Goal: Task Accomplishment & Management: Complete application form

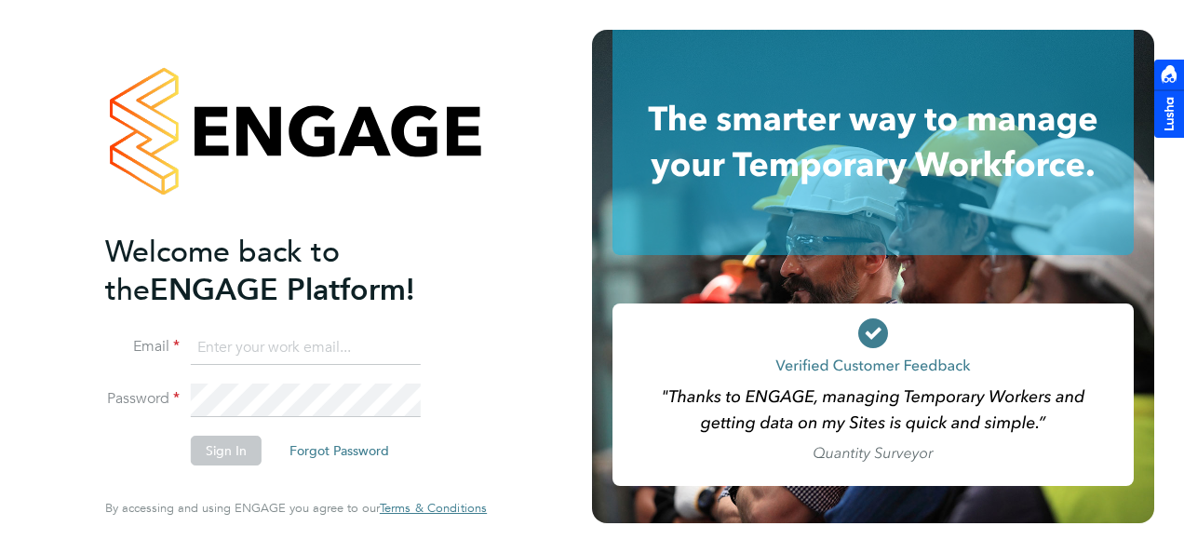
click at [281, 364] on input at bounding box center [306, 348] width 230 height 34
type input "kyle.johnson@prsjobs.com"
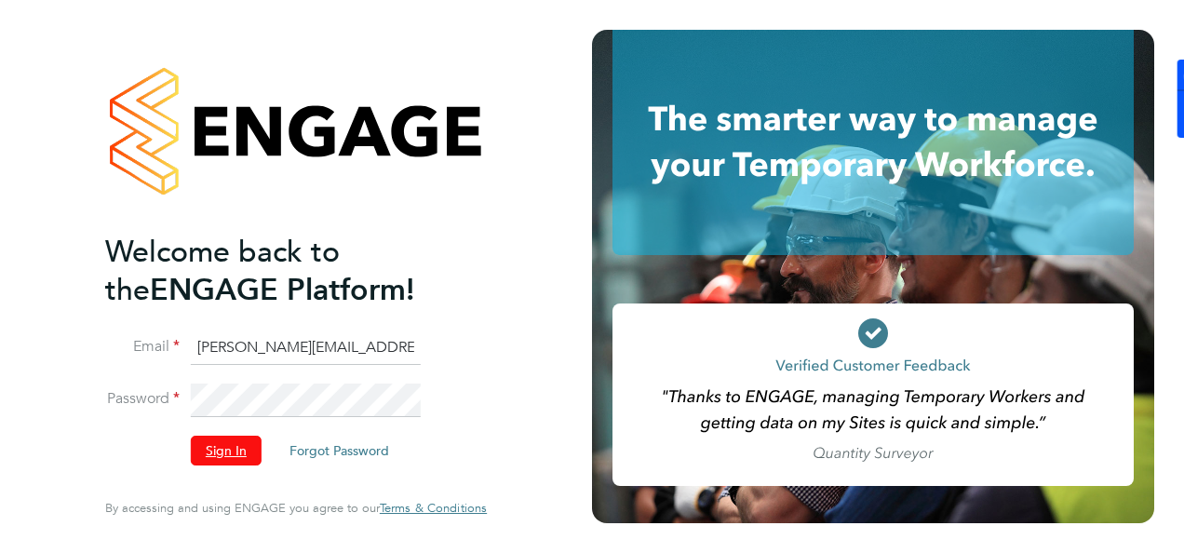
click at [233, 456] on button "Sign In" at bounding box center [226, 451] width 71 height 30
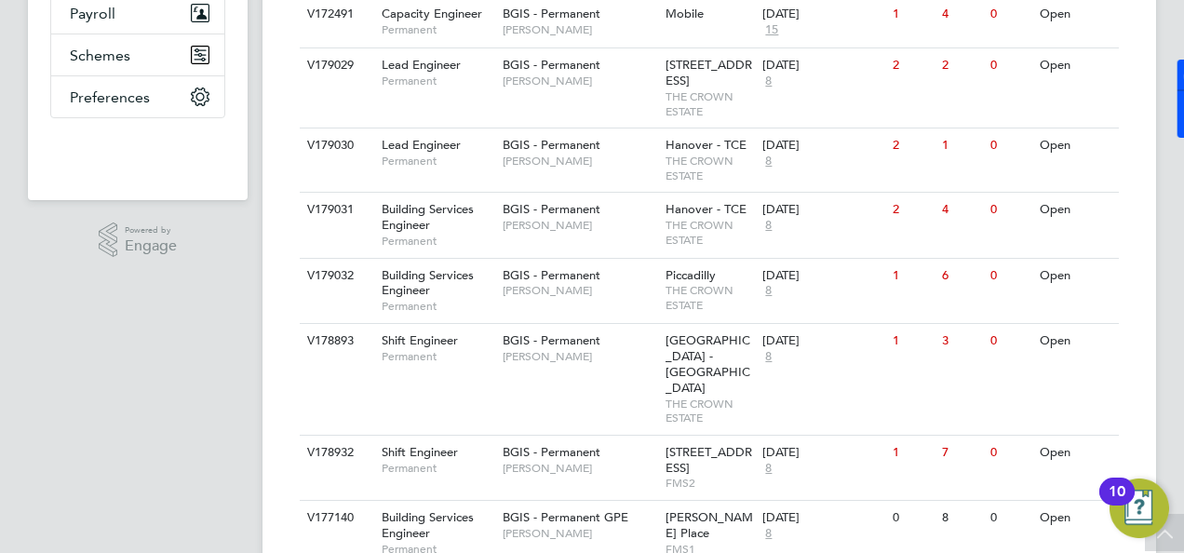
scroll to position [558, 0]
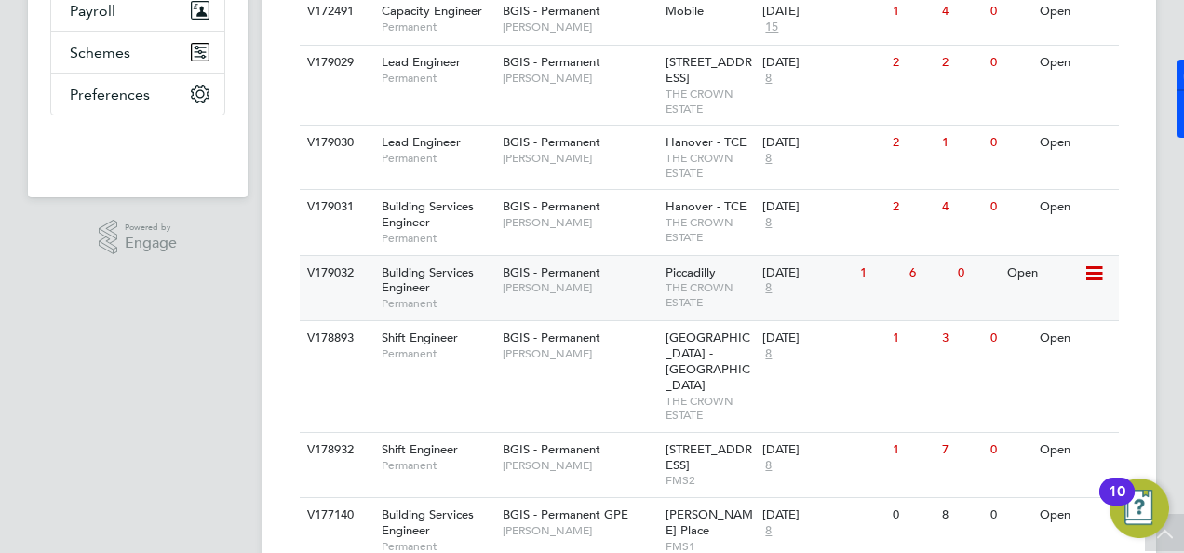
click at [441, 283] on span "Building Services Engineer" at bounding box center [428, 280] width 92 height 32
click at [419, 227] on span "Building Services Engineer" at bounding box center [428, 214] width 92 height 32
click at [425, 223] on span "Building Services Engineer" at bounding box center [428, 214] width 92 height 32
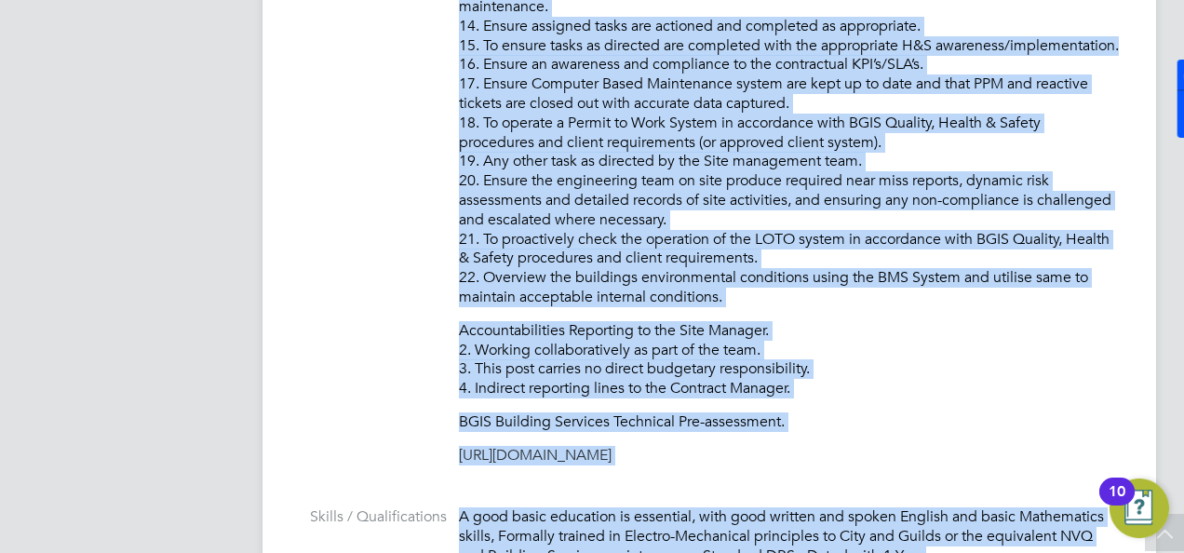
scroll to position [1586, 0]
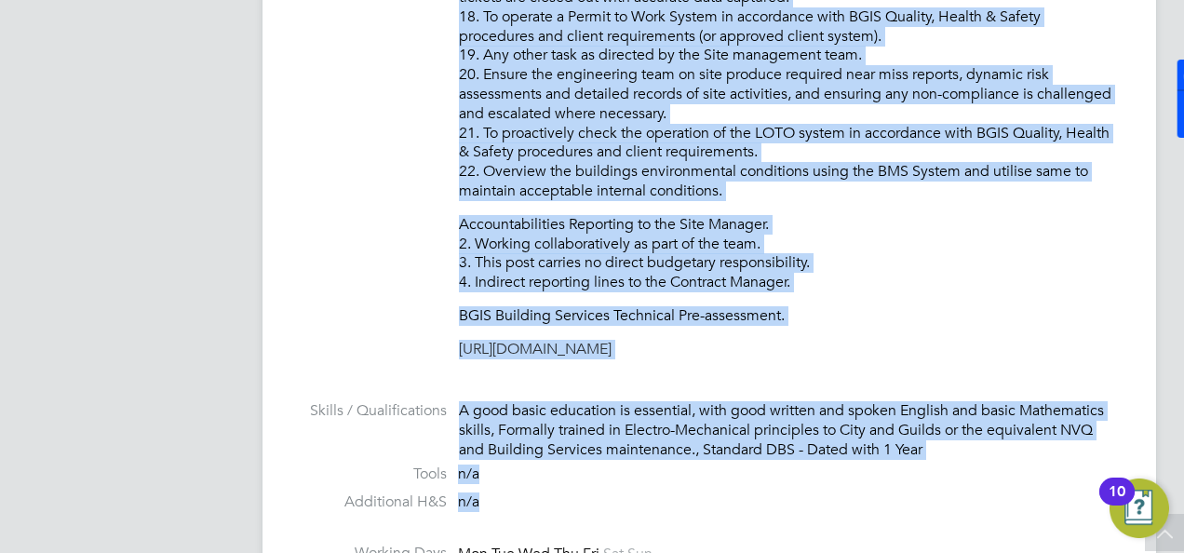
drag, startPoint x: 464, startPoint y: 214, endPoint x: 912, endPoint y: 289, distance: 453.8
copy div "o ensure all environmental conditions are maintained at all times with regard t…"
click at [1140, 285] on div "Vacancy Details Unfollow 1 x Building Services Engineer - V179032 Confirmed 0 o…" at bounding box center [708, 533] width 893 height 4135
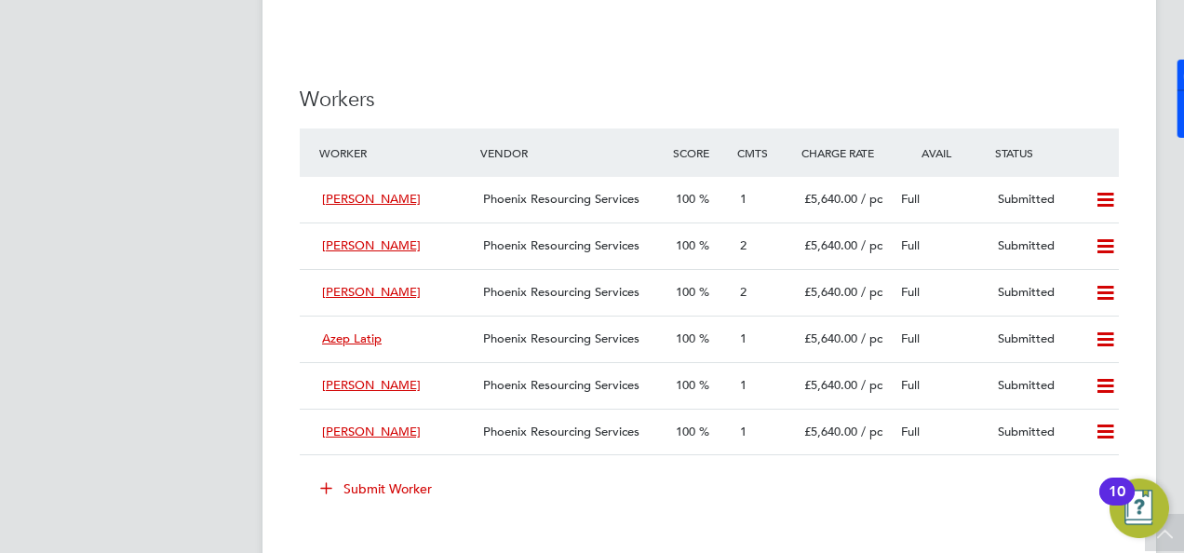
scroll to position [2532, 0]
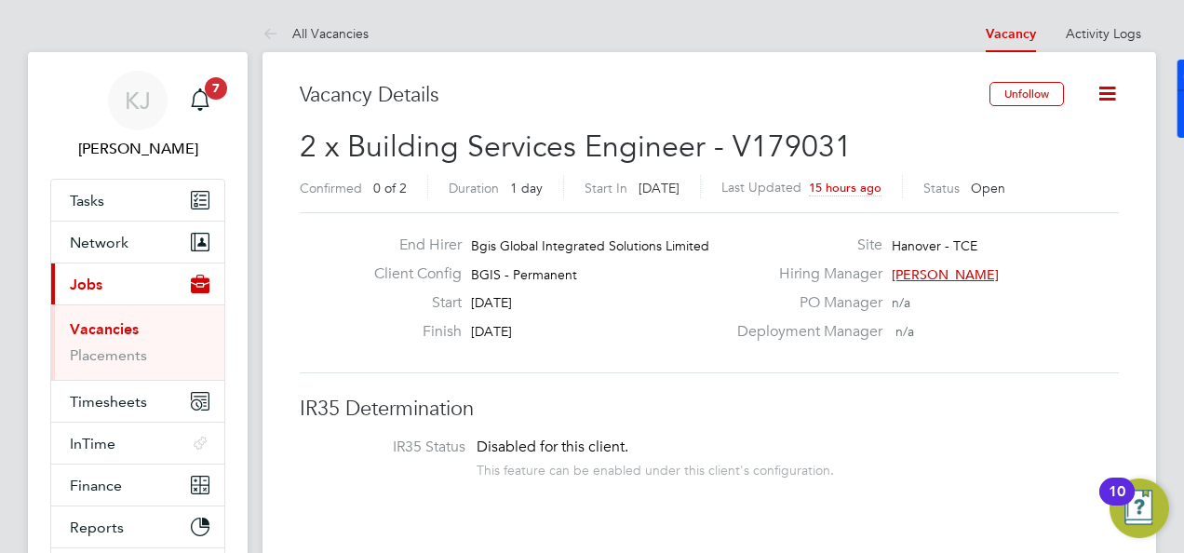
drag, startPoint x: 1110, startPoint y: 320, endPoint x: 1128, endPoint y: 95, distance: 225.9
drag, startPoint x: 1055, startPoint y: 91, endPoint x: 1180, endPoint y: 325, distance: 264.8
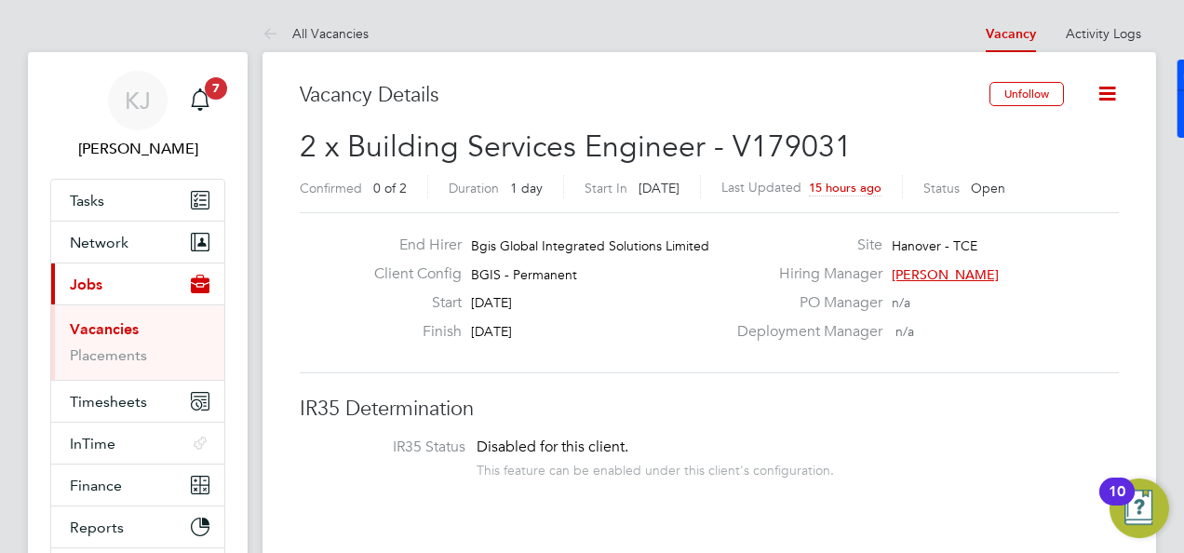
click at [1057, 310] on div "PO Manager n/a" at bounding box center [926, 307] width 400 height 29
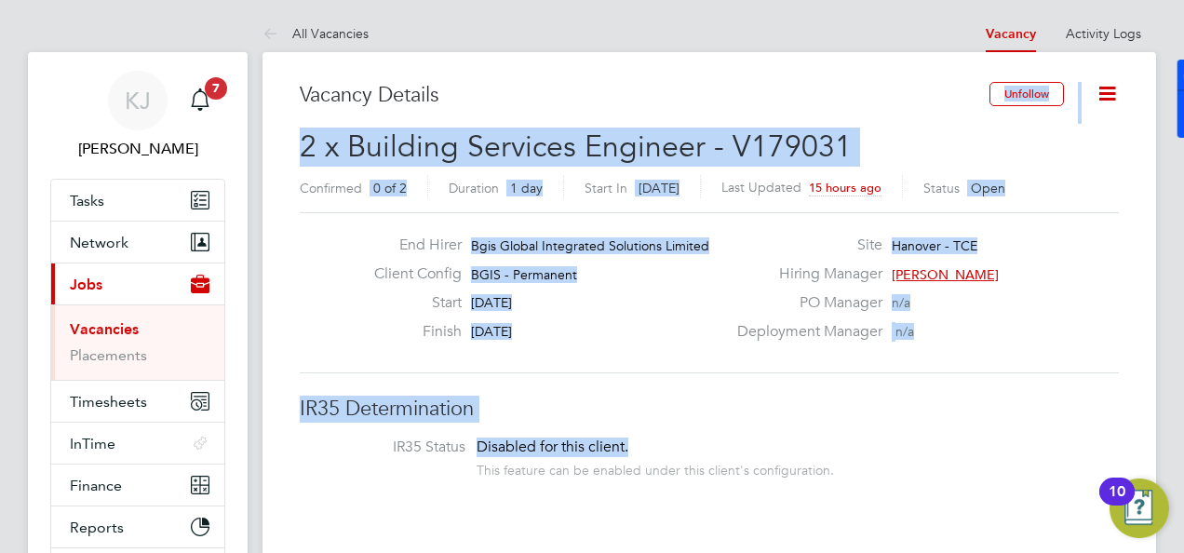
drag, startPoint x: 644, startPoint y: 439, endPoint x: 684, endPoint y: 125, distance: 317.1
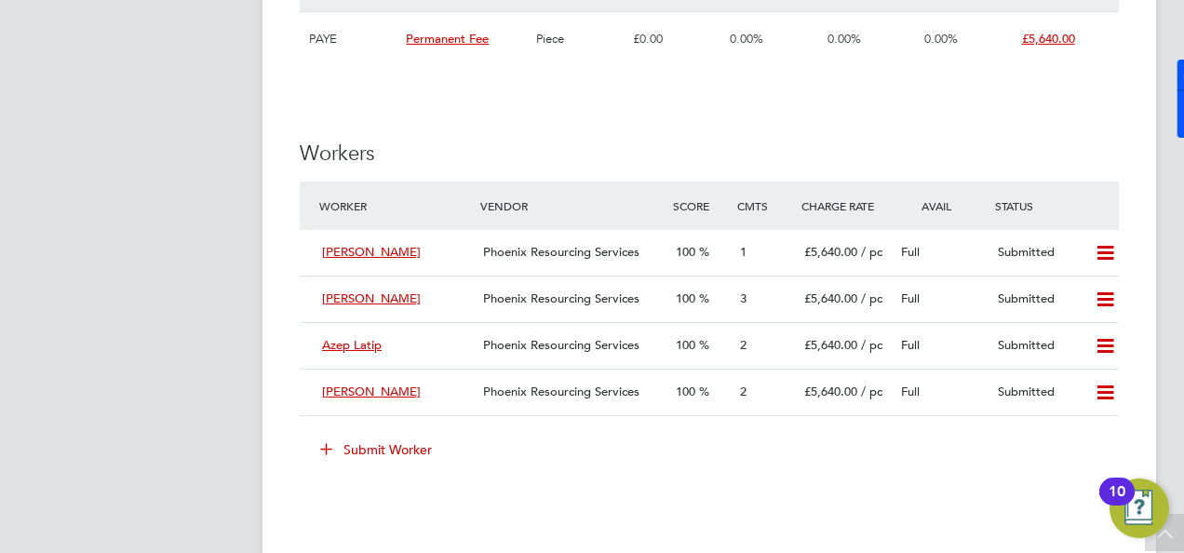
scroll to position [2494, 0]
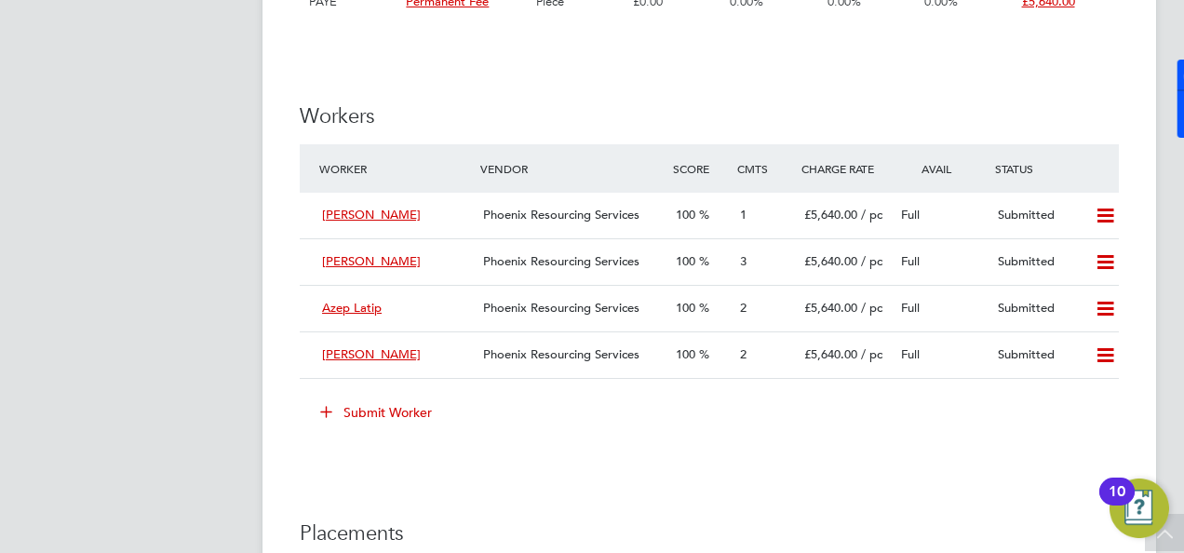
click at [325, 418] on icon at bounding box center [326, 411] width 14 height 14
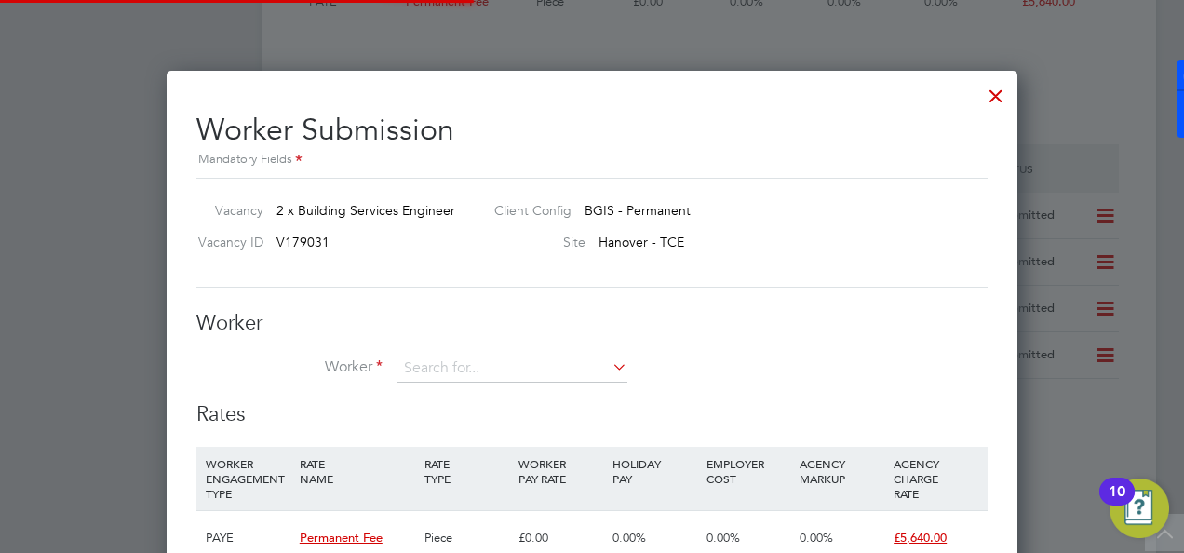
scroll to position [28, 484]
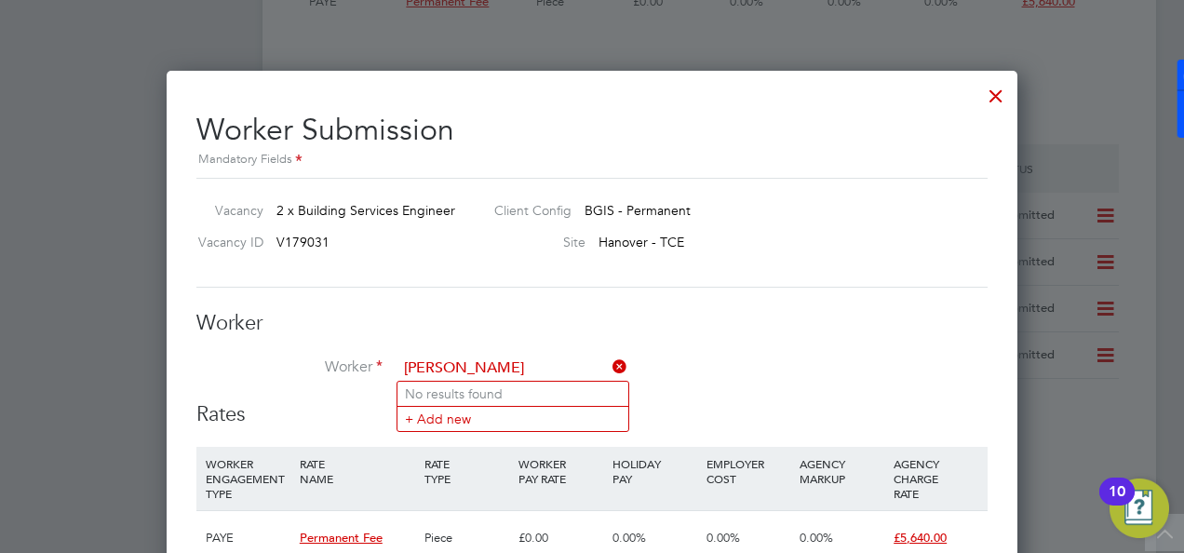
click at [447, 366] on input "[PERSON_NAME]" at bounding box center [512, 369] width 230 height 28
type input "[PERSON_NAME]"
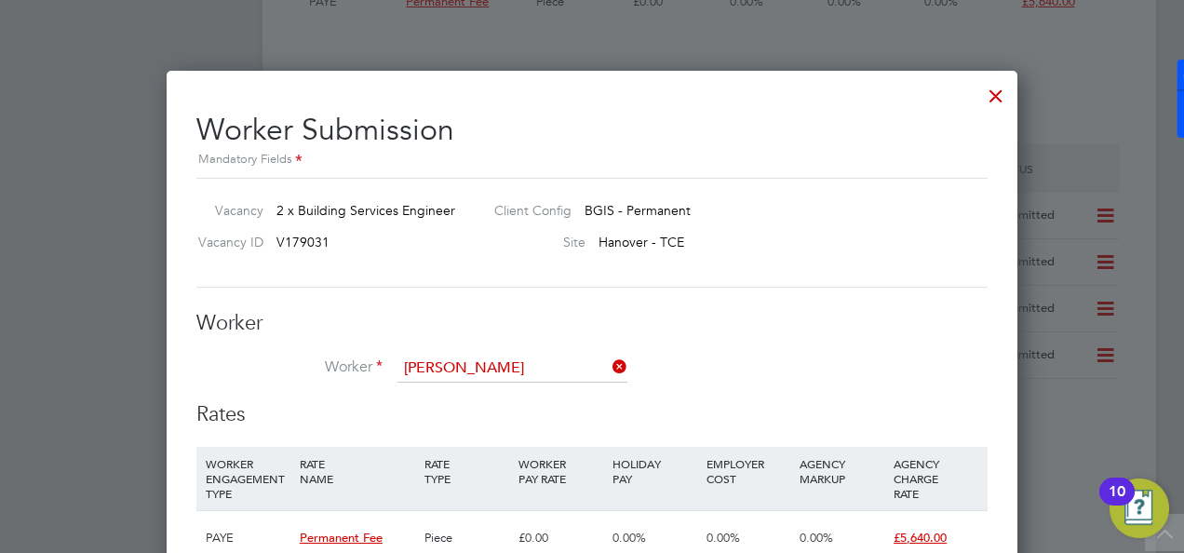
click at [447, 432] on div "Rates WORKER ENGAGEMENT TYPE RATE NAME RATE TYPE WORKER PAY RATE HOLIDAY PAY EM…" at bounding box center [591, 501] width 791 height 201
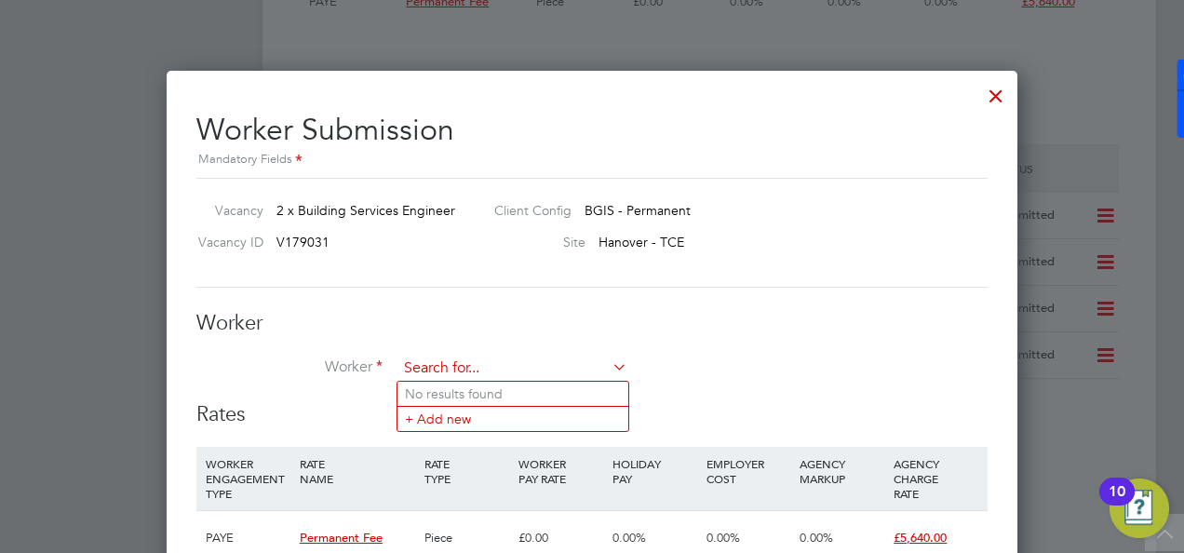
click at [471, 364] on input at bounding box center [512, 369] width 230 height 28
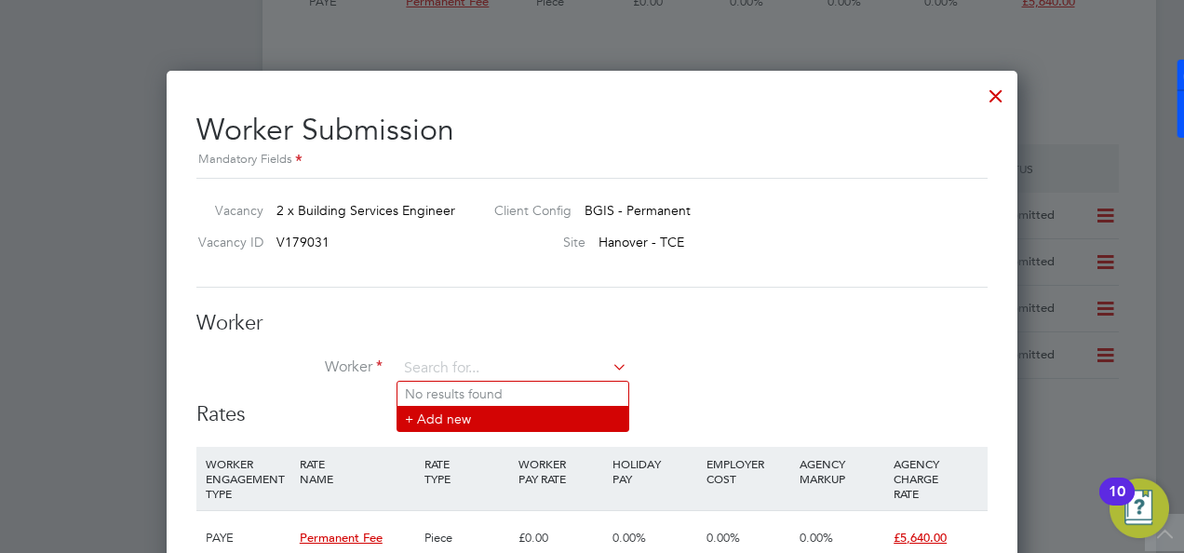
click at [459, 415] on li "+ Add new" at bounding box center [512, 418] width 231 height 25
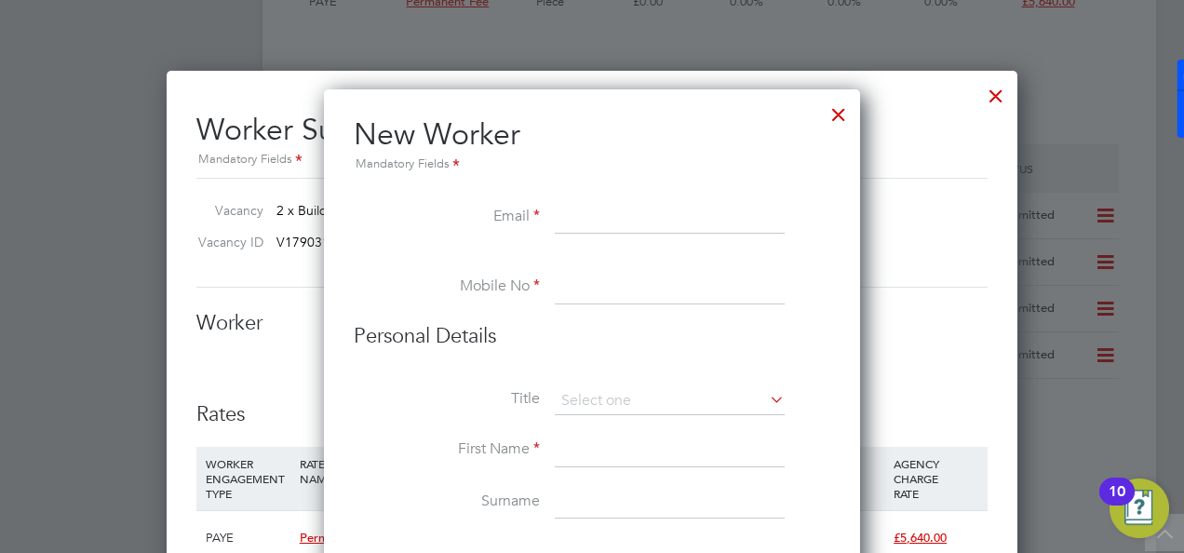
paste input "[EMAIL_ADDRESS][DOMAIN_NAME]"
type input "[EMAIL_ADDRESS][DOMAIN_NAME]"
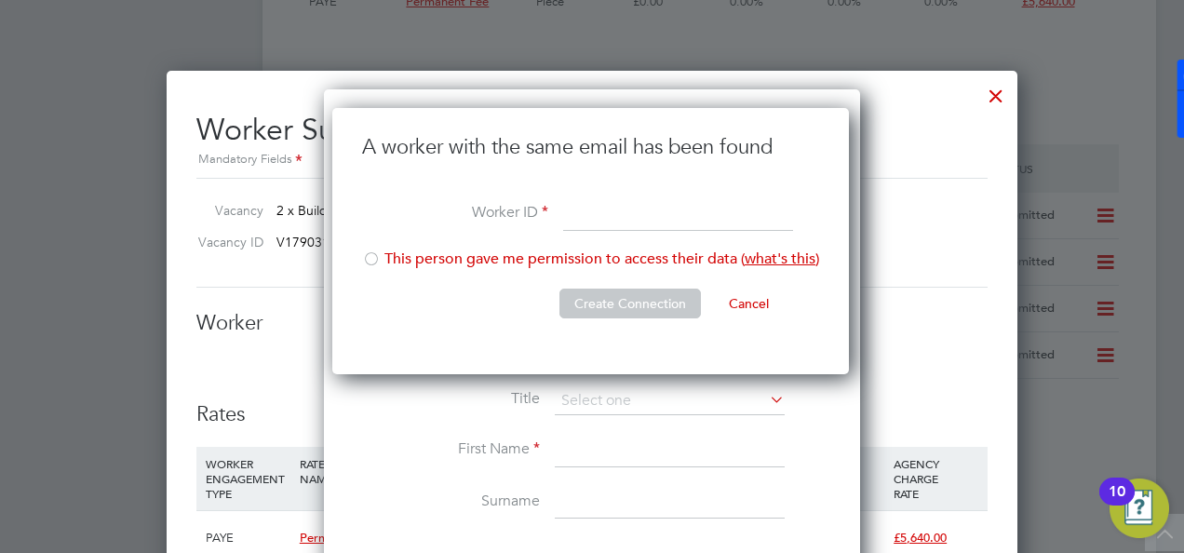
scroll to position [266, 519]
paste input "W195273"
type input "W195273"
click at [614, 302] on button "Create Connection" at bounding box center [629, 304] width 141 height 30
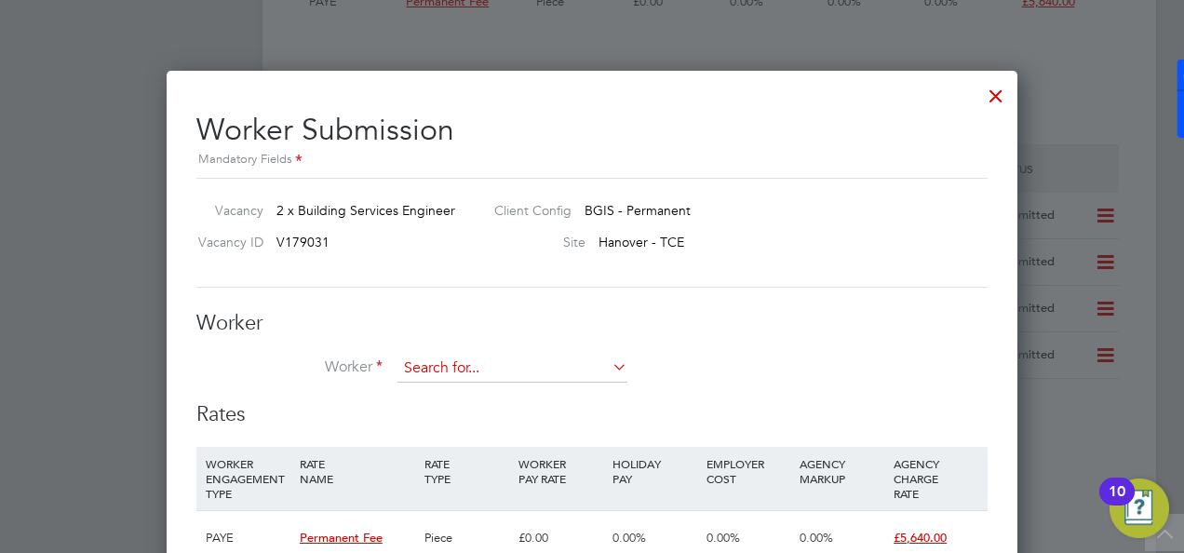
click at [481, 360] on input at bounding box center [512, 369] width 230 height 28
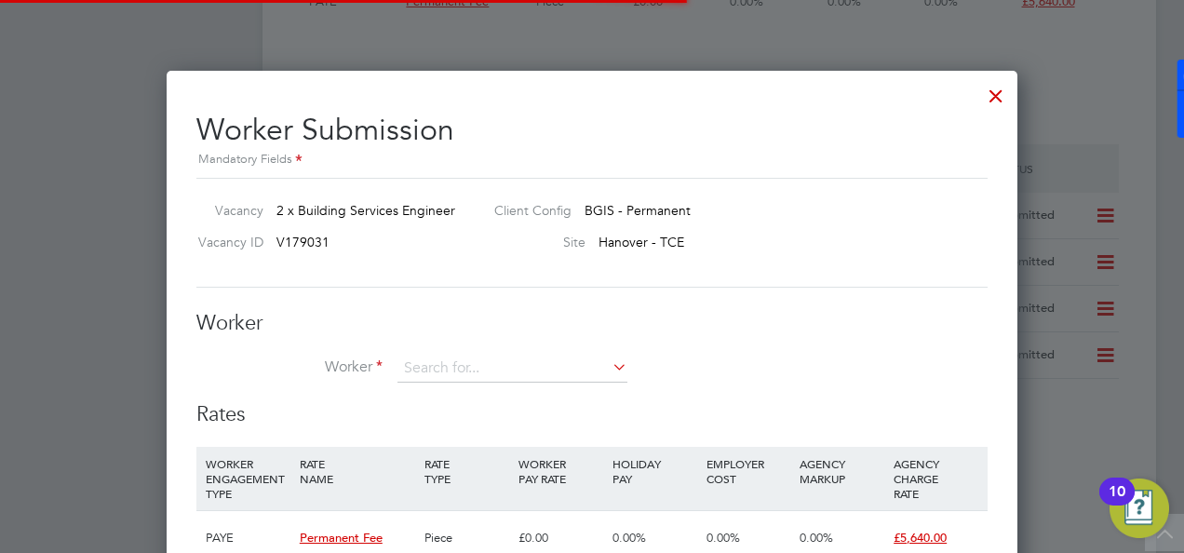
click at [447, 414] on li "+ Add new" at bounding box center [512, 418] width 231 height 25
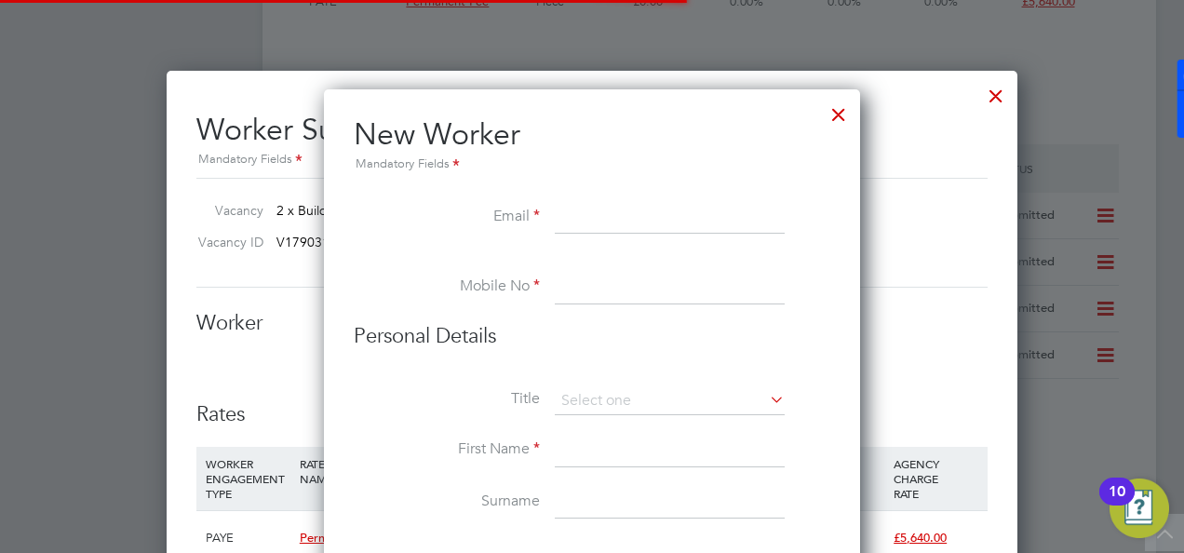
scroll to position [1661, 536]
click at [829, 122] on div at bounding box center [839, 110] width 34 height 34
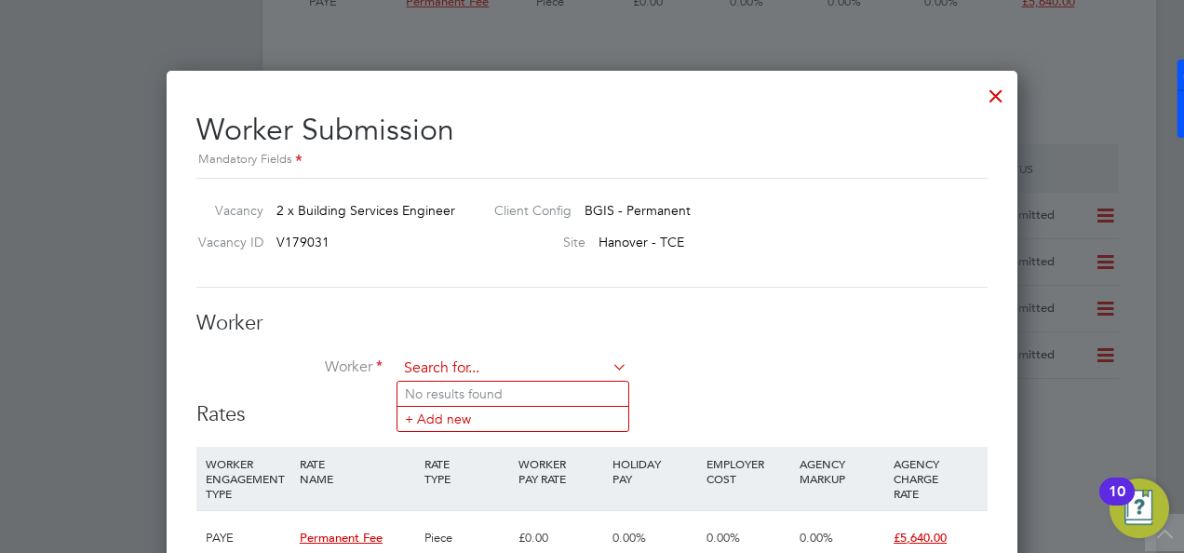
click at [515, 369] on input at bounding box center [512, 369] width 230 height 28
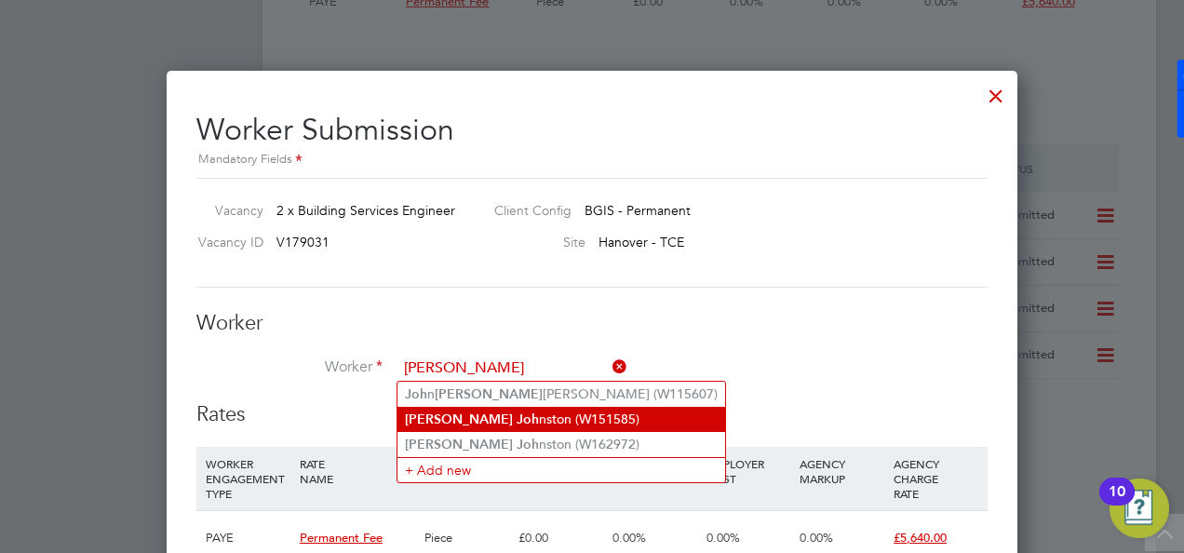
click at [493, 413] on li "[PERSON_NAME] (W151585)" at bounding box center [561, 419] width 328 height 25
type input "[PERSON_NAME] (W151585)"
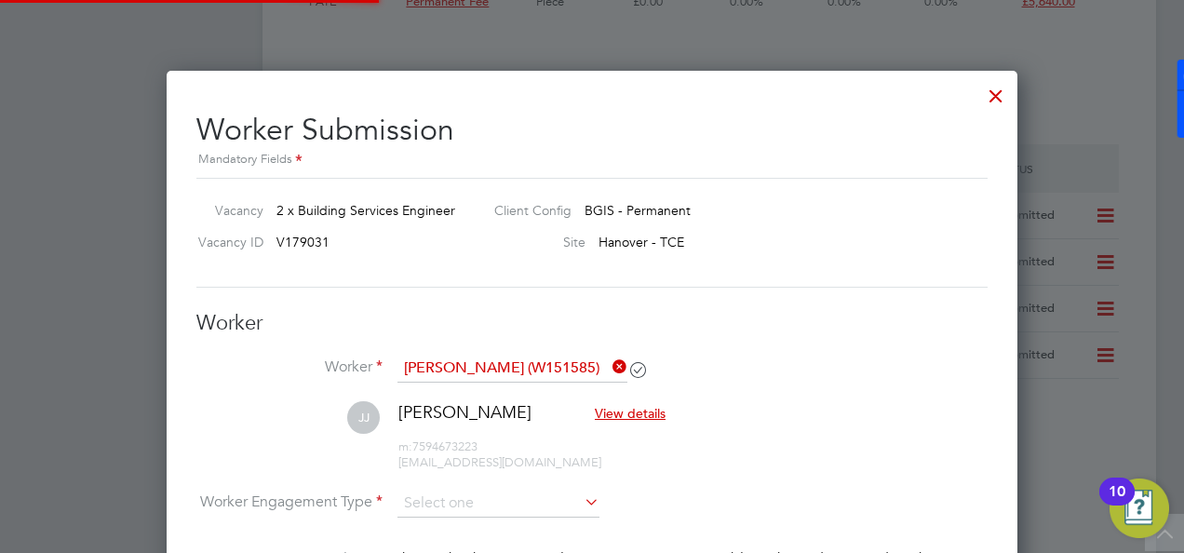
scroll to position [1713, 851]
click at [609, 357] on icon at bounding box center [609, 367] width 0 height 26
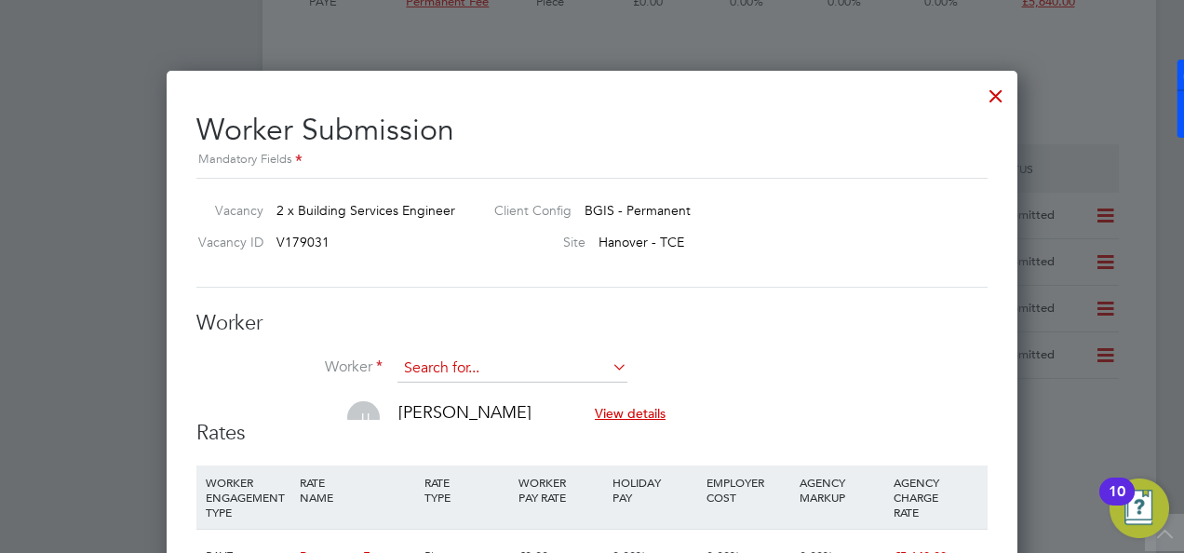
scroll to position [1300, 851]
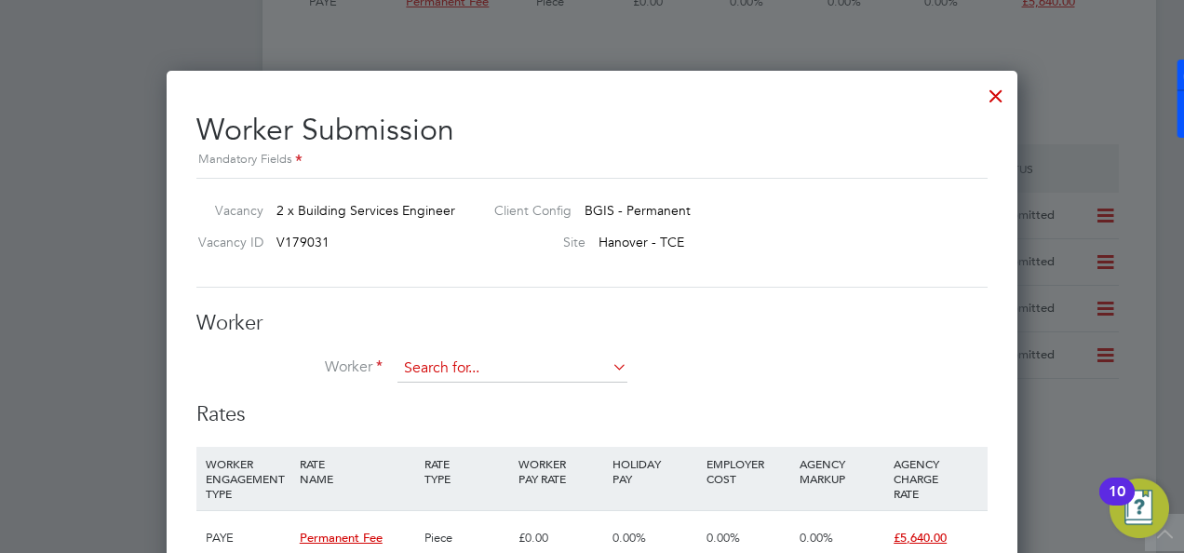
click at [560, 362] on input at bounding box center [512, 369] width 230 height 28
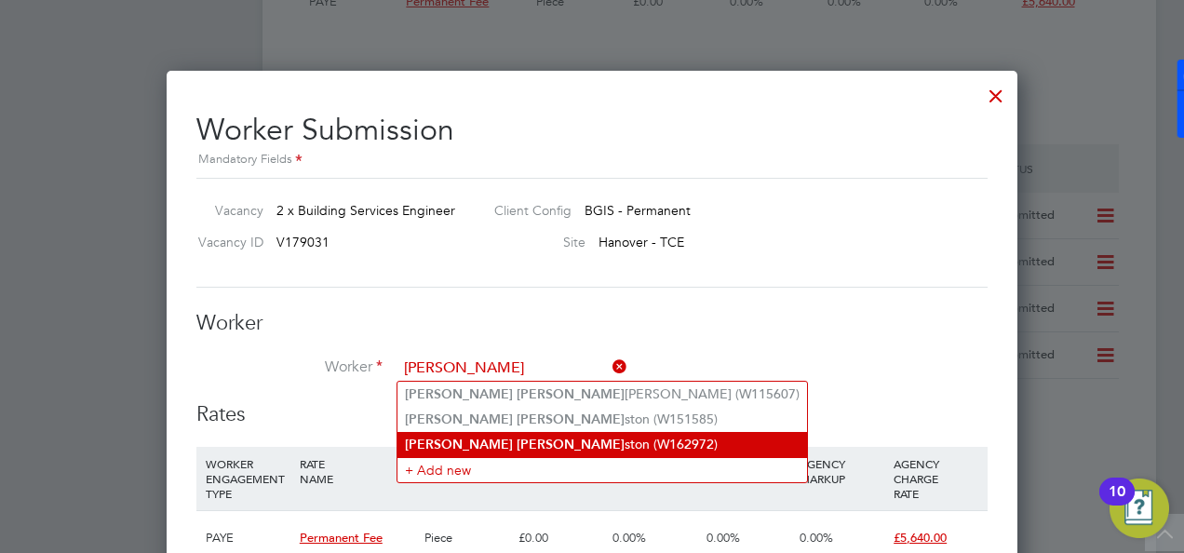
click at [518, 446] on li "[PERSON_NAME] (W162972)" at bounding box center [602, 444] width 410 height 25
type input "[PERSON_NAME] (W162972)"
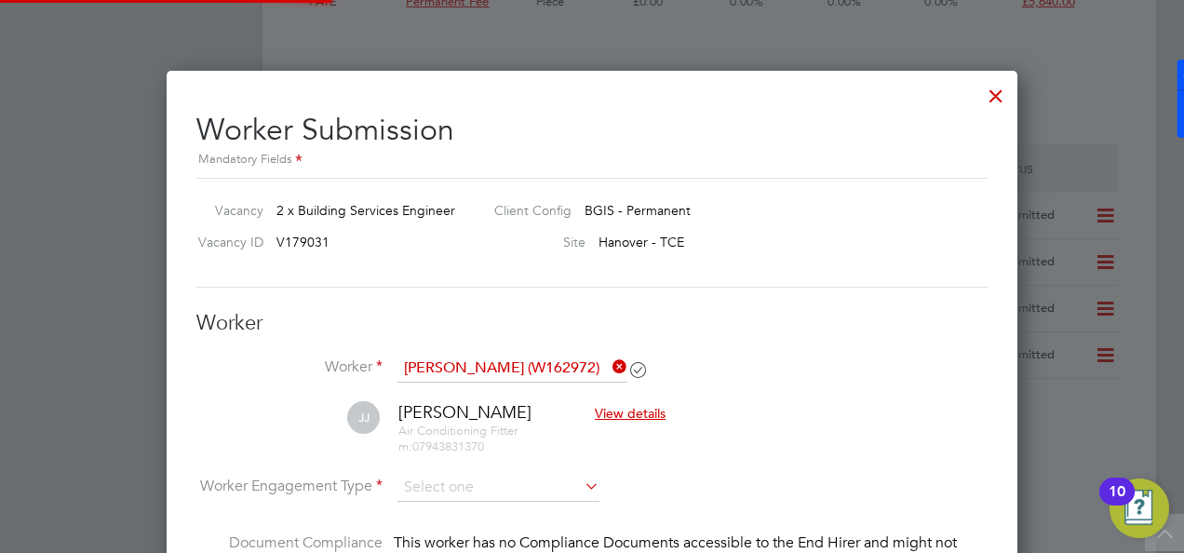
scroll to position [1698, 851]
click at [609, 363] on icon at bounding box center [609, 367] width 0 height 26
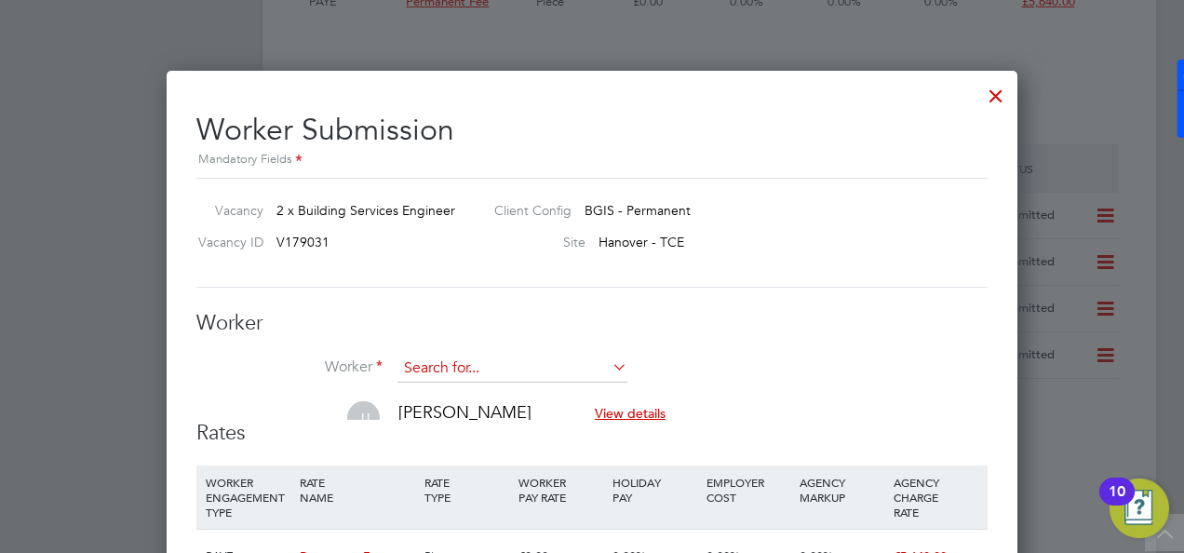
scroll to position [9, 9]
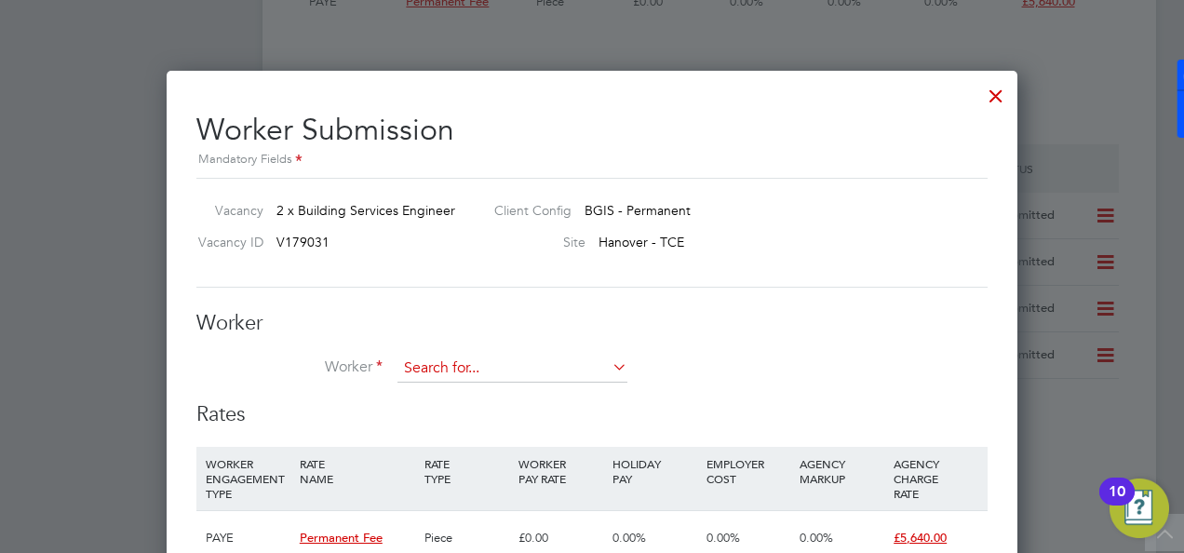
click at [567, 363] on input at bounding box center [512, 369] width 230 height 28
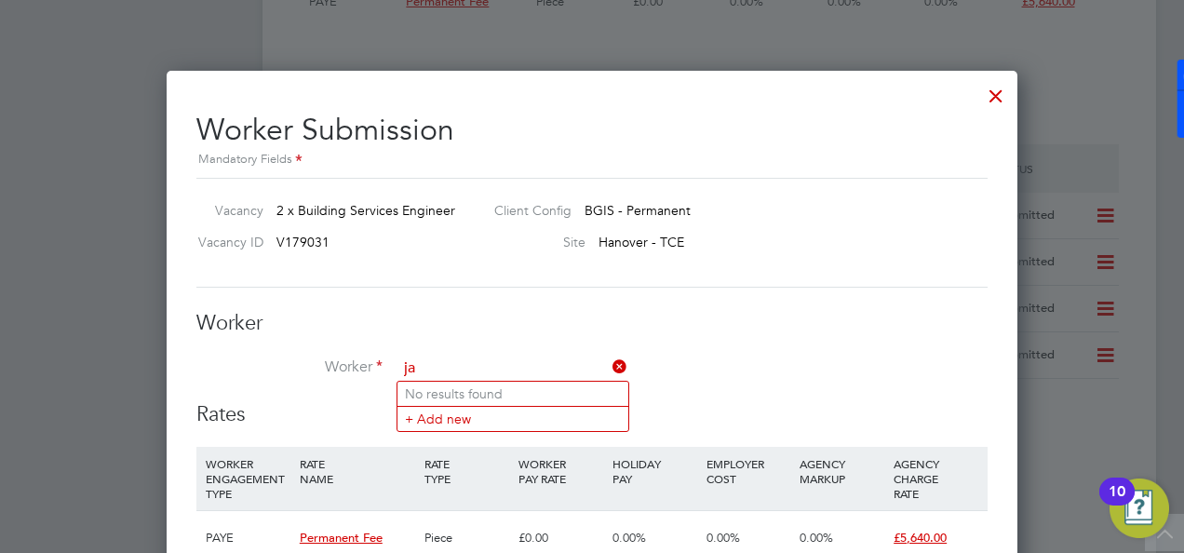
type input "j"
paste input "W195273"
type input "W195273"
click at [609, 369] on icon at bounding box center [609, 367] width 0 height 26
